Goal: Transaction & Acquisition: Purchase product/service

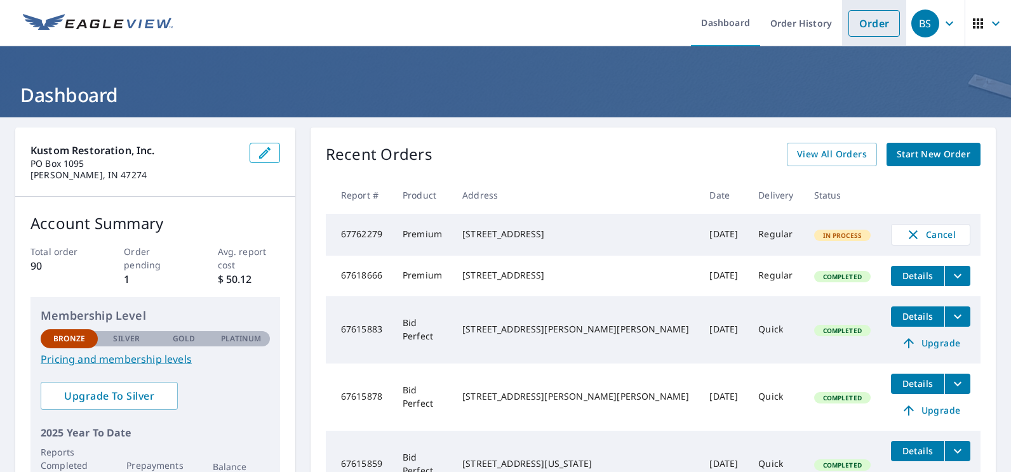
click at [859, 26] on link "Order" at bounding box center [873, 23] width 51 height 27
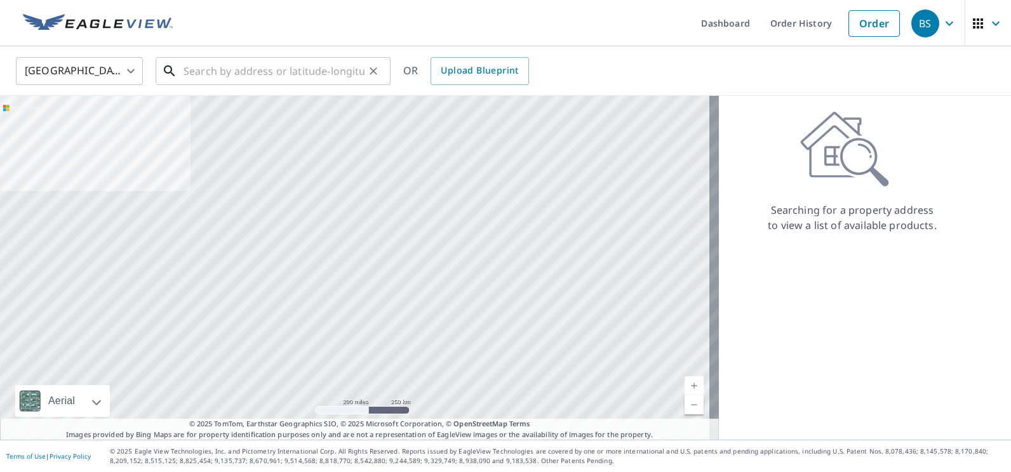
click at [215, 68] on input "text" at bounding box center [273, 71] width 181 height 36
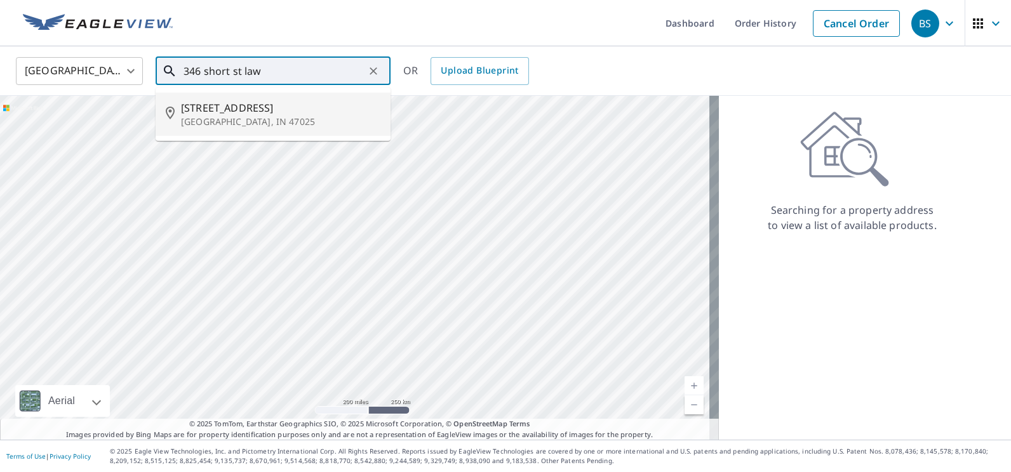
click at [236, 111] on span "[STREET_ADDRESS]" at bounding box center [280, 107] width 199 height 15
type input "[STREET_ADDRESS]"
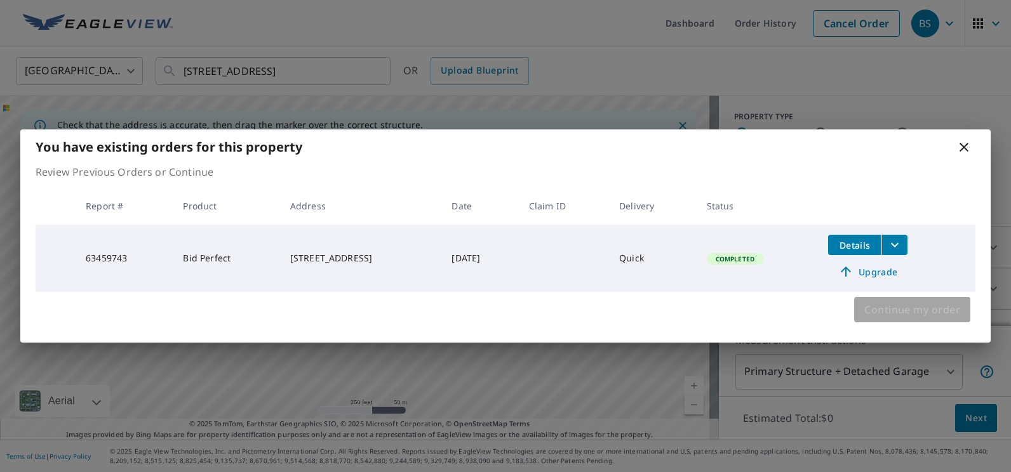
click at [905, 314] on span "Continue my order" at bounding box center [912, 310] width 96 height 18
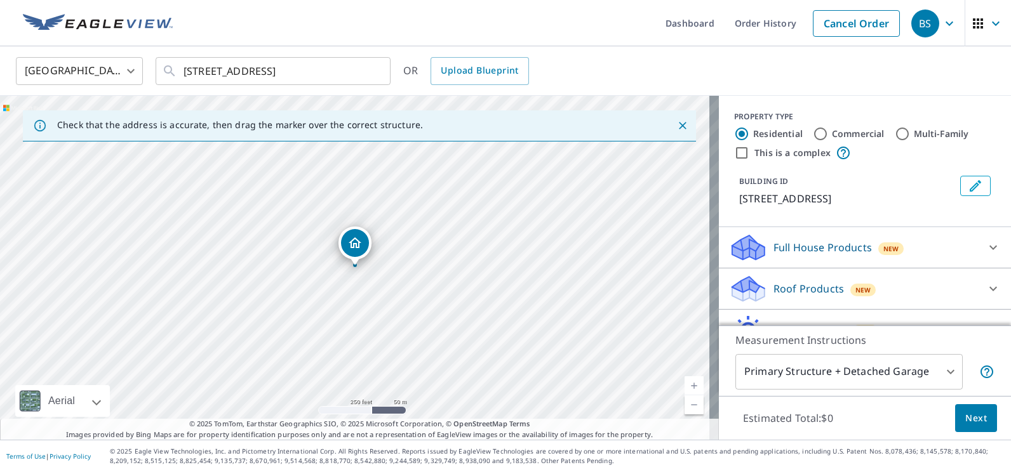
click at [684, 382] on link "Current Level 17, Zoom In" at bounding box center [693, 385] width 19 height 19
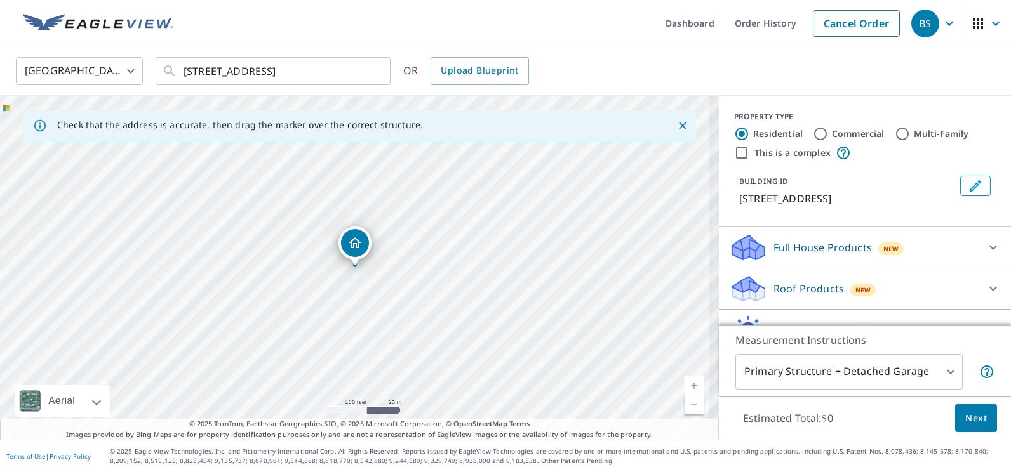
click at [684, 382] on link "Current Level 18, Zoom In" at bounding box center [693, 385] width 19 height 19
click at [684, 382] on link "Current Level 19, Zoom In Disabled" at bounding box center [693, 385] width 19 height 19
